Goal: Task Accomplishment & Management: Complete application form

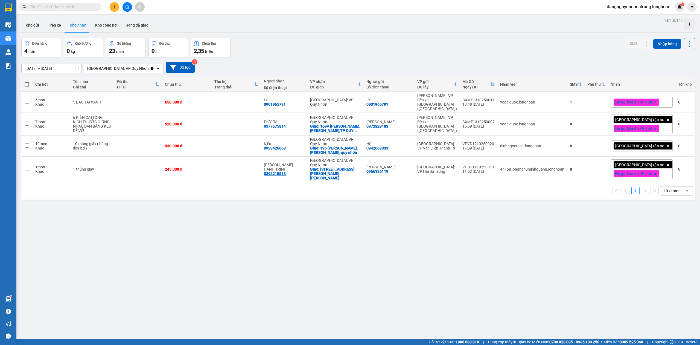
click at [191, 236] on div "ver 1.8.147 Kho gửi Trên xe Kho nhận Kho công nợ Hàng đã giao Đơn hàng 4 đơn Kh…" at bounding box center [358, 188] width 678 height 345
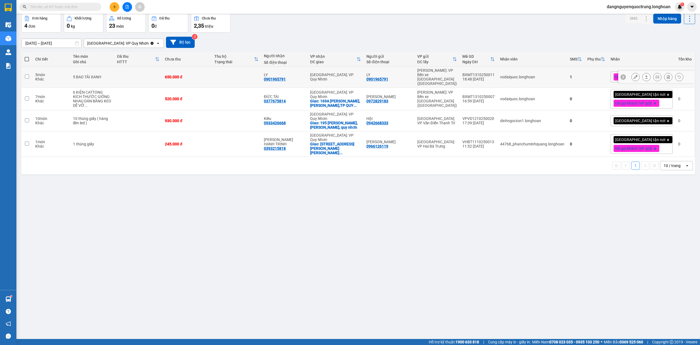
click at [579, 77] on div "1" at bounding box center [576, 77] width 12 height 4
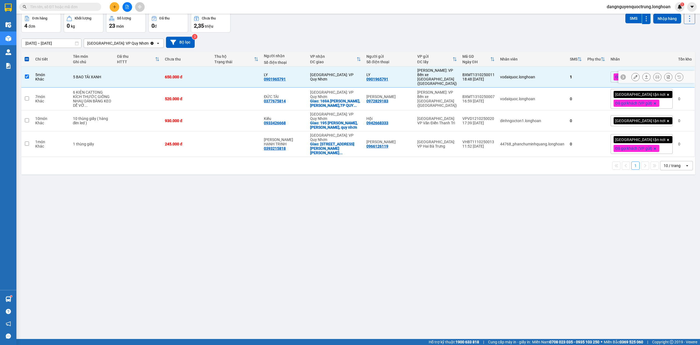
click at [28, 72] on td at bounding box center [26, 76] width 11 height 21
checkbox input "false"
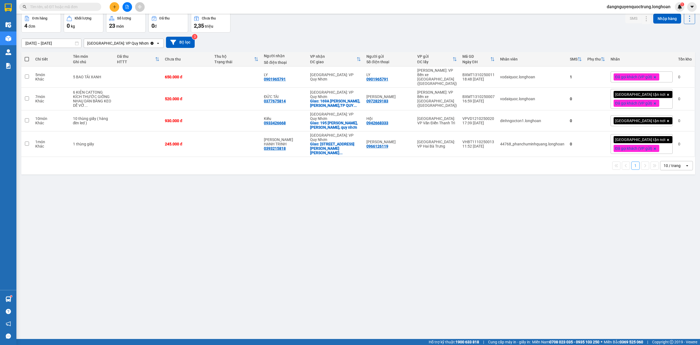
click at [167, 309] on div "ver 1.8.147 Kho gửi Trên xe Kho nhận Kho công nợ Hàng đã giao Đơn hàng 4 đơn Kh…" at bounding box center [358, 163] width 678 height 345
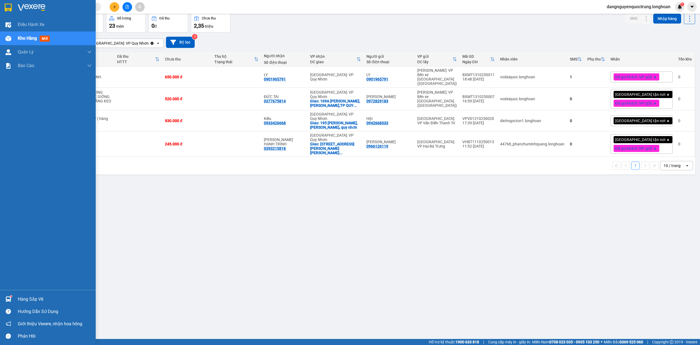
click at [8, 298] on img at bounding box center [8, 299] width 6 height 6
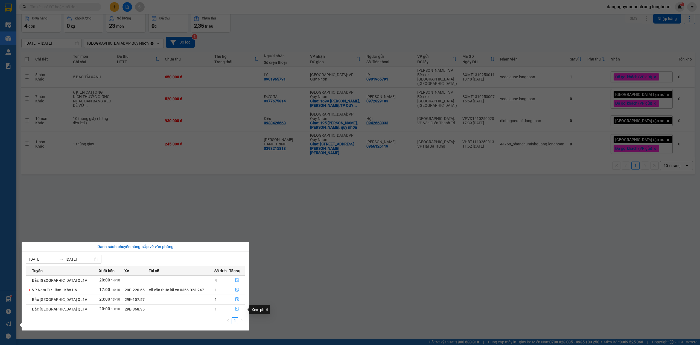
click at [237, 310] on icon "file-done" at bounding box center [237, 309] width 4 height 4
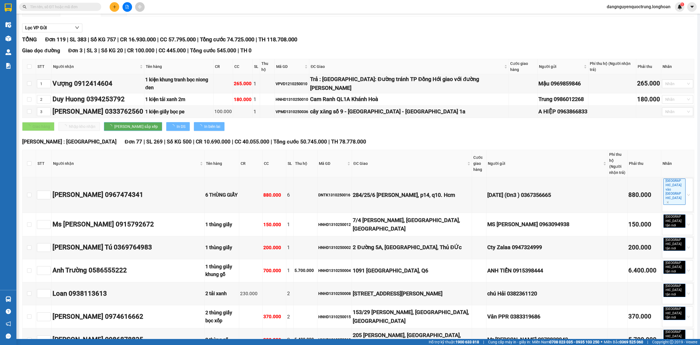
scroll to position [474, 0]
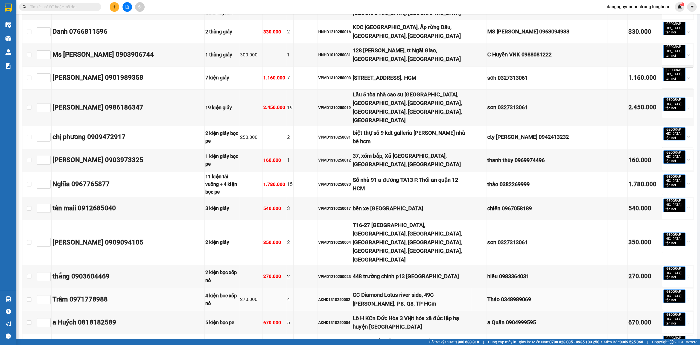
type input "[DATE]"
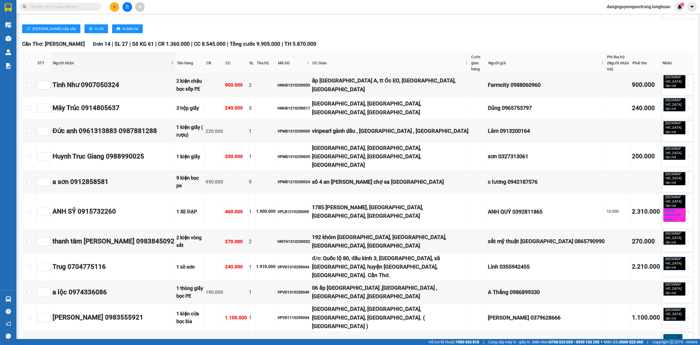
scroll to position [3219, 0]
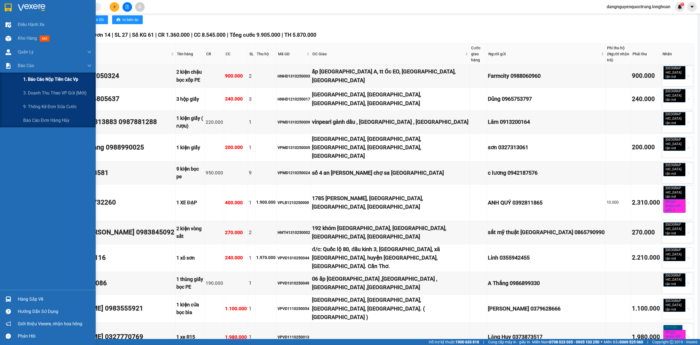
click at [33, 83] on div "1. Báo cáo nộp tiền các vp" at bounding box center [57, 79] width 68 height 14
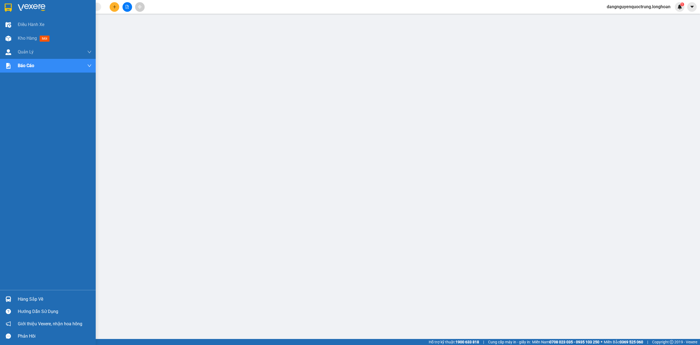
click at [8, 12] on div at bounding box center [9, 8] width 10 height 10
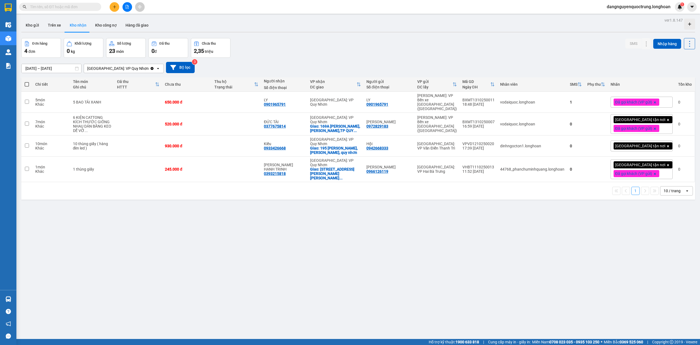
click at [403, 241] on div "ver 1.8.147 Kho gửi Trên xe Kho nhận Kho công nợ Hàng đã giao Đơn hàng 4 đơn Kh…" at bounding box center [358, 188] width 678 height 345
click at [32, 28] on button "Kho gửi" at bounding box center [32, 25] width 22 height 13
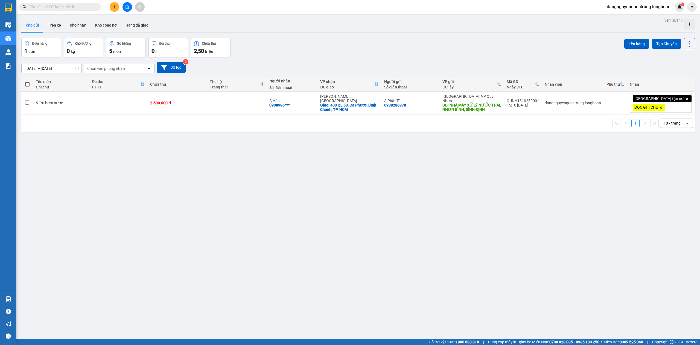
click at [530, 239] on div "ver 1.8.147 Kho gửi Trên xe Kho nhận Kho công nợ Hàng đã giao Đơn hàng 1 đơn Kh…" at bounding box center [358, 188] width 678 height 345
drag, startPoint x: 528, startPoint y: 101, endPoint x: 559, endPoint y: 102, distance: 30.6
click at [539, 102] on div "QUNH1310250001" at bounding box center [523, 100] width 33 height 4
checkbox input "true"
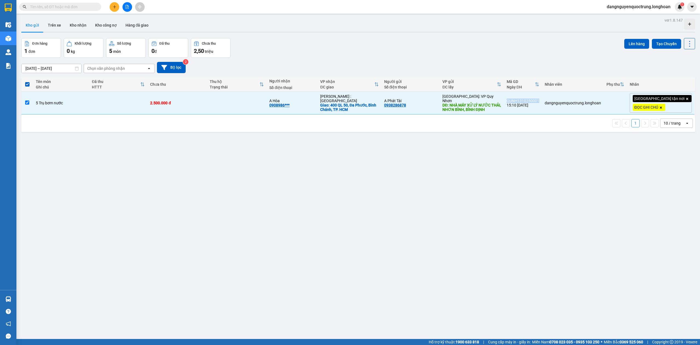
copy div "QUNH1310250001"
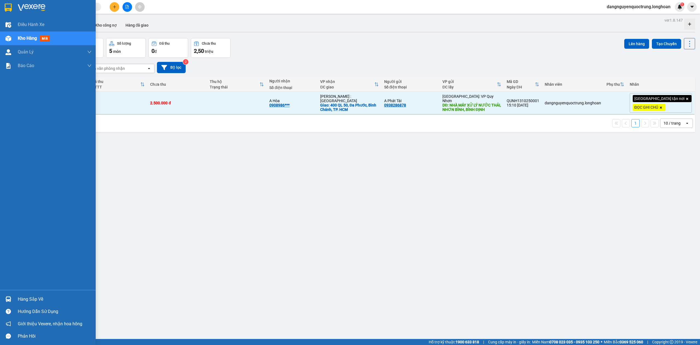
click at [1, 7] on div at bounding box center [48, 9] width 96 height 18
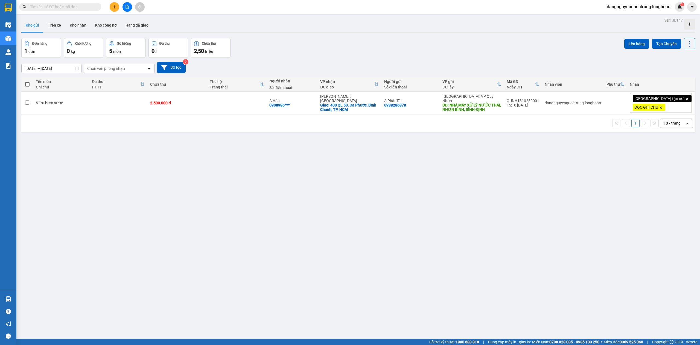
click at [268, 47] on div "Đơn hàng 1 đơn Khối lượng 0 kg Số lượng 5 món Đã thu 0 đ Chưa thu 2,50 triệu Lê…" at bounding box center [358, 48] width 674 height 20
click at [78, 27] on button "Kho nhận" at bounding box center [77, 25] width 25 height 13
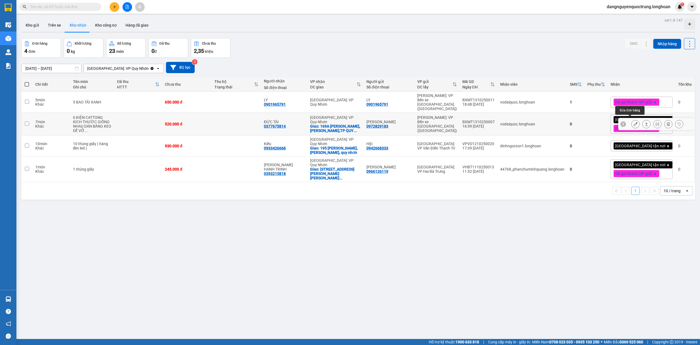
click at [634, 122] on icon at bounding box center [636, 124] width 4 height 4
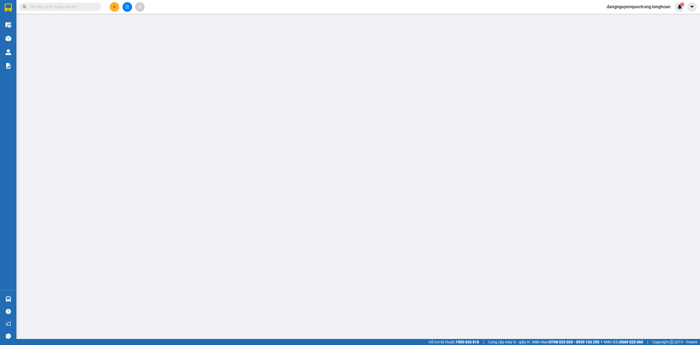
type input "0972829183"
type input "[PERSON_NAME]"
type input "0377675814"
type input "ĐỨC TÀI"
checkbox input "true"
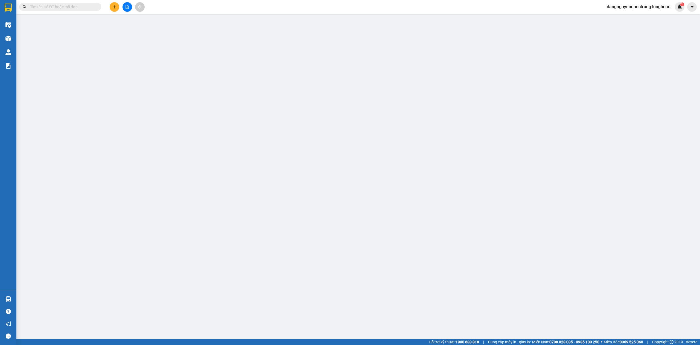
type input "169A [PERSON_NAME],[GEOGRAPHIC_DATA],[GEOGRAPHIC_DATA]"
type input "HÀNG DỄ VỠ NHẸ TAY NHẬN NGUYÊN KIỆN GIAO NGUYÊN KIỆN, HƯ VỠ K ĐỀN"
type input "0"
type input "520.000"
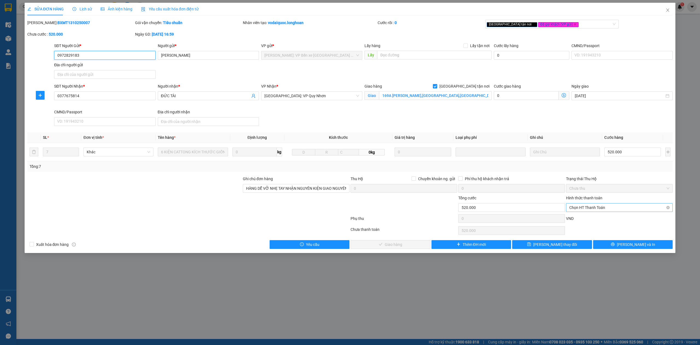
click at [591, 209] on span "Chọn HT Thanh Toán" at bounding box center [620, 207] width 100 height 8
click at [590, 218] on div "Tại văn phòng" at bounding box center [620, 219] width 100 height 6
type input "0"
click at [403, 247] on span "[PERSON_NAME] và Giao hàng" at bounding box center [393, 244] width 53 height 6
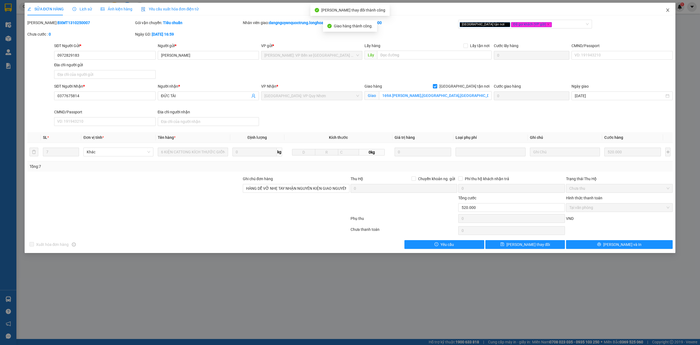
click at [669, 9] on icon "close" at bounding box center [668, 9] width 3 height 3
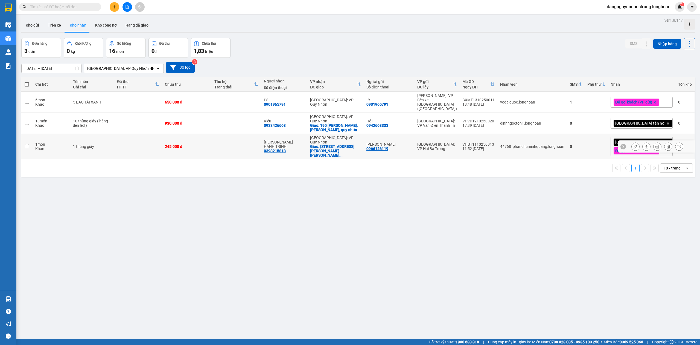
click at [634, 144] on icon at bounding box center [636, 146] width 4 height 4
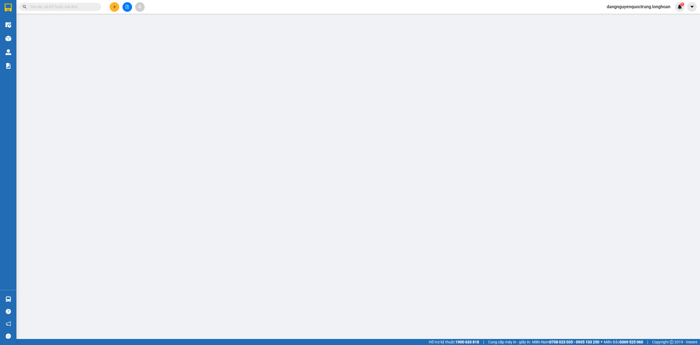
type input "0966126119"
type input "[PERSON_NAME]"
type input "0393215818"
type input "[PERSON_NAME] HẠNH TRINH"
checkbox input "true"
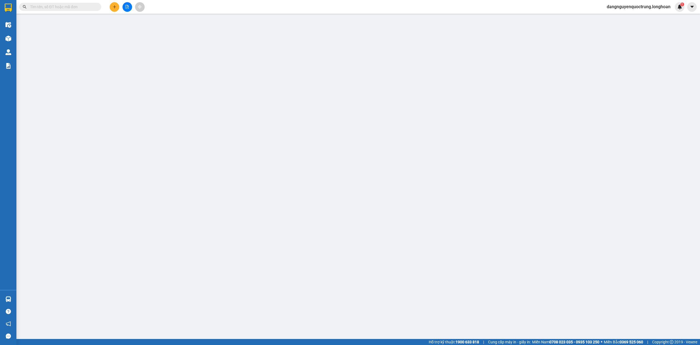
type input "[STREET_ADDRESS][PERSON_NAME][PERSON_NAME] QUY NHƠN"
type input "0"
type input "245.000"
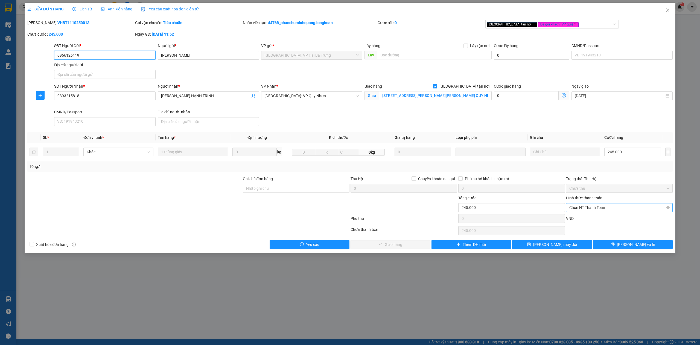
click at [589, 208] on span "Chọn HT Thanh Toán" at bounding box center [620, 207] width 100 height 8
click at [588, 219] on div "Tại văn phòng" at bounding box center [620, 219] width 100 height 6
type input "0"
click at [385, 245] on span "[PERSON_NAME] và Giao hàng" at bounding box center [393, 244] width 53 height 6
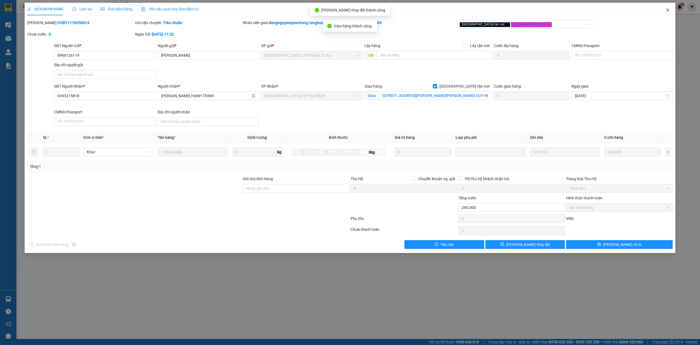
click at [670, 13] on span "Close" at bounding box center [667, 10] width 15 height 15
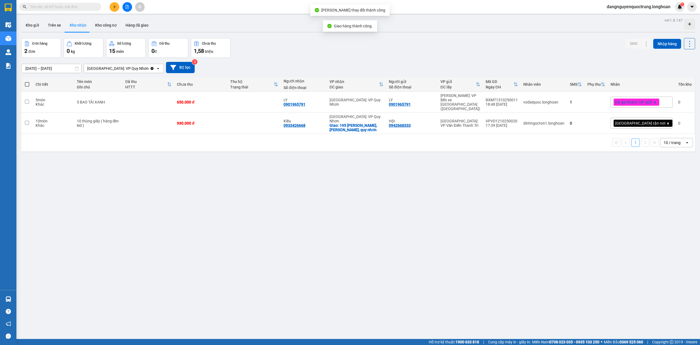
click at [199, 227] on div "ver 1.8.147 Kho gửi Trên xe Kho nhận Kho công nợ Hàng đã giao Đơn hàng 2 đơn Kh…" at bounding box center [358, 188] width 678 height 345
